Goal: Information Seeking & Learning: Learn about a topic

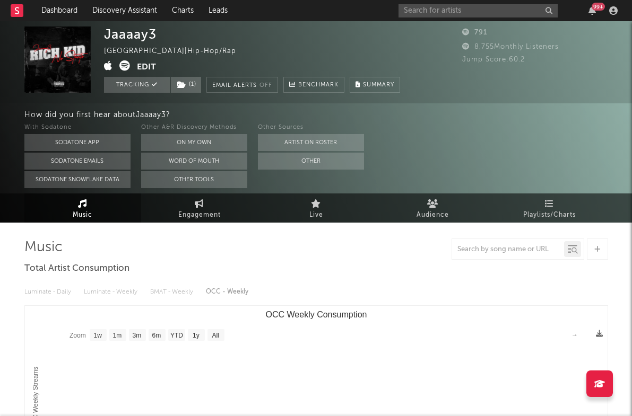
select select "1w"
click at [450, 13] on input "text" at bounding box center [477, 10] width 159 height 13
type input "valodia"
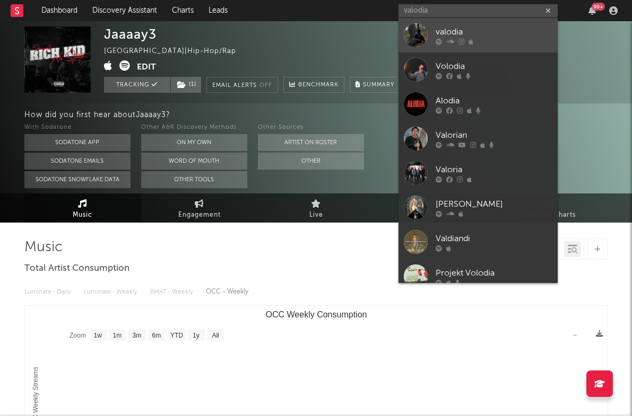
click at [513, 43] on div at bounding box center [493, 41] width 117 height 6
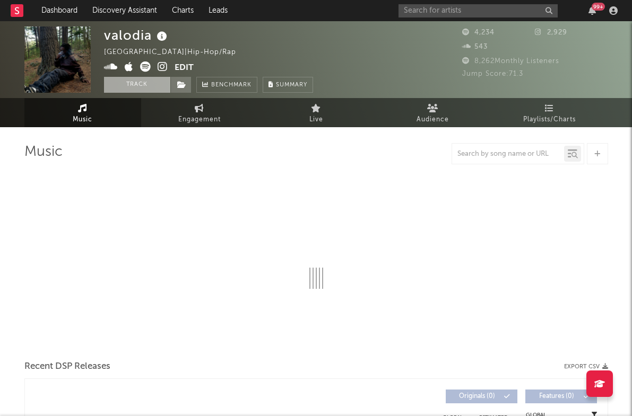
click at [128, 87] on button "Track" at bounding box center [137, 85] width 66 height 16
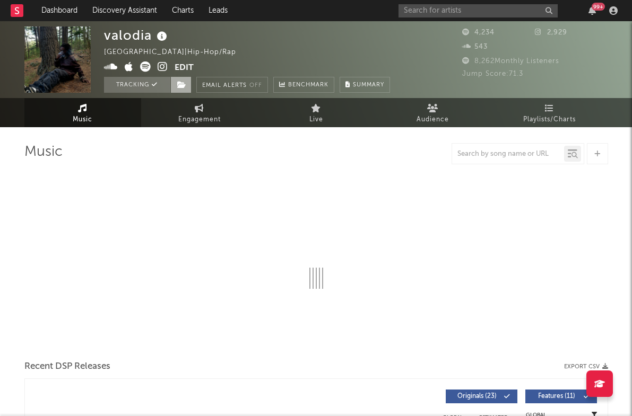
select select "1w"
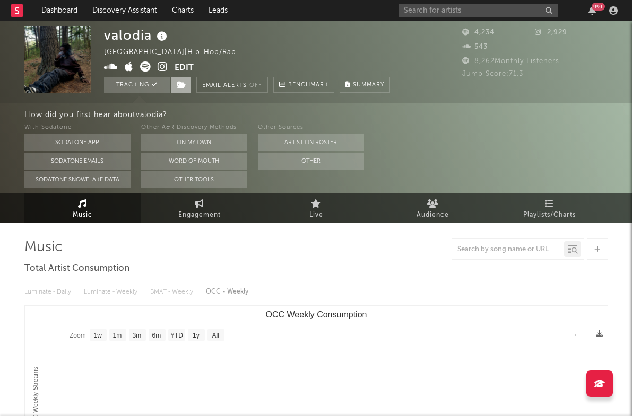
click at [186, 83] on icon at bounding box center [181, 84] width 9 height 7
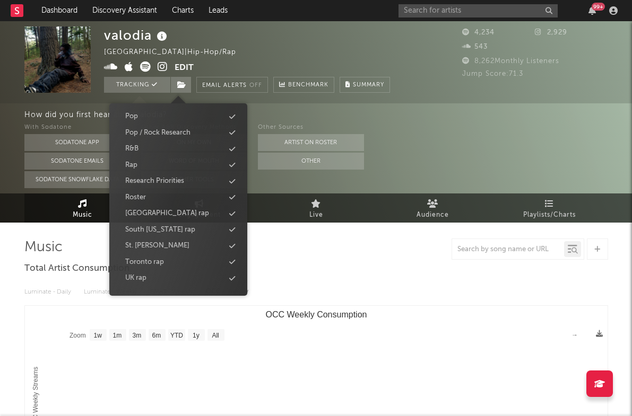
scroll to position [360, 0]
click at [170, 216] on div "[GEOGRAPHIC_DATA] rap" at bounding box center [167, 213] width 84 height 11
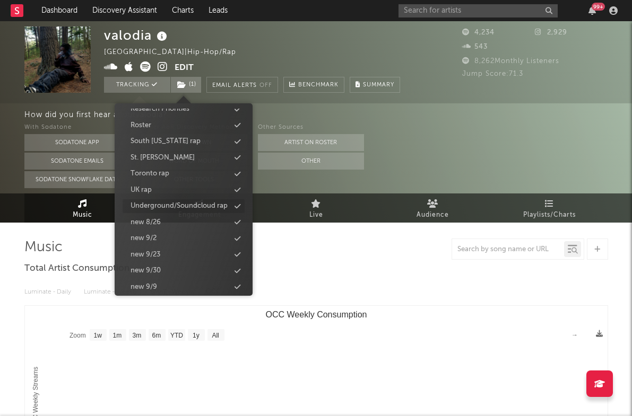
click at [180, 205] on div "Underground/Soundcloud rap" at bounding box center [178, 206] width 97 height 11
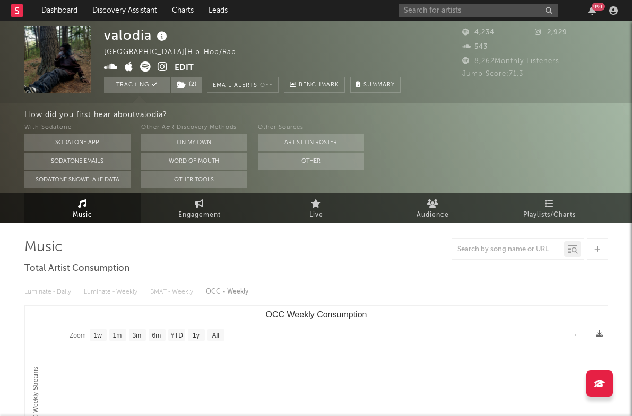
click at [435, 154] on div "With Sodatone Sodatone App Sodatone Emails Sodatone Snowflake Data Other A&R Di…" at bounding box center [328, 154] width 608 height 67
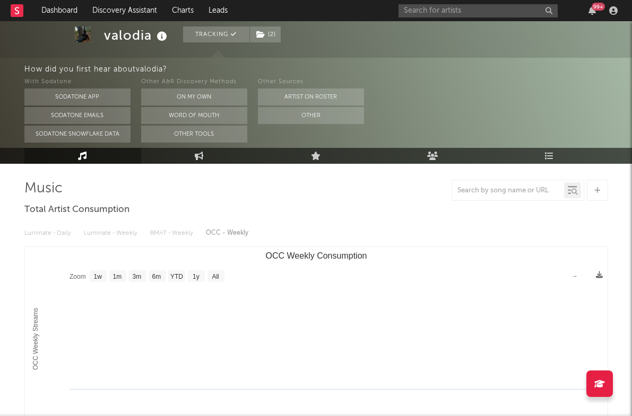
scroll to position [0, 0]
